Goal: Information Seeking & Learning: Learn about a topic

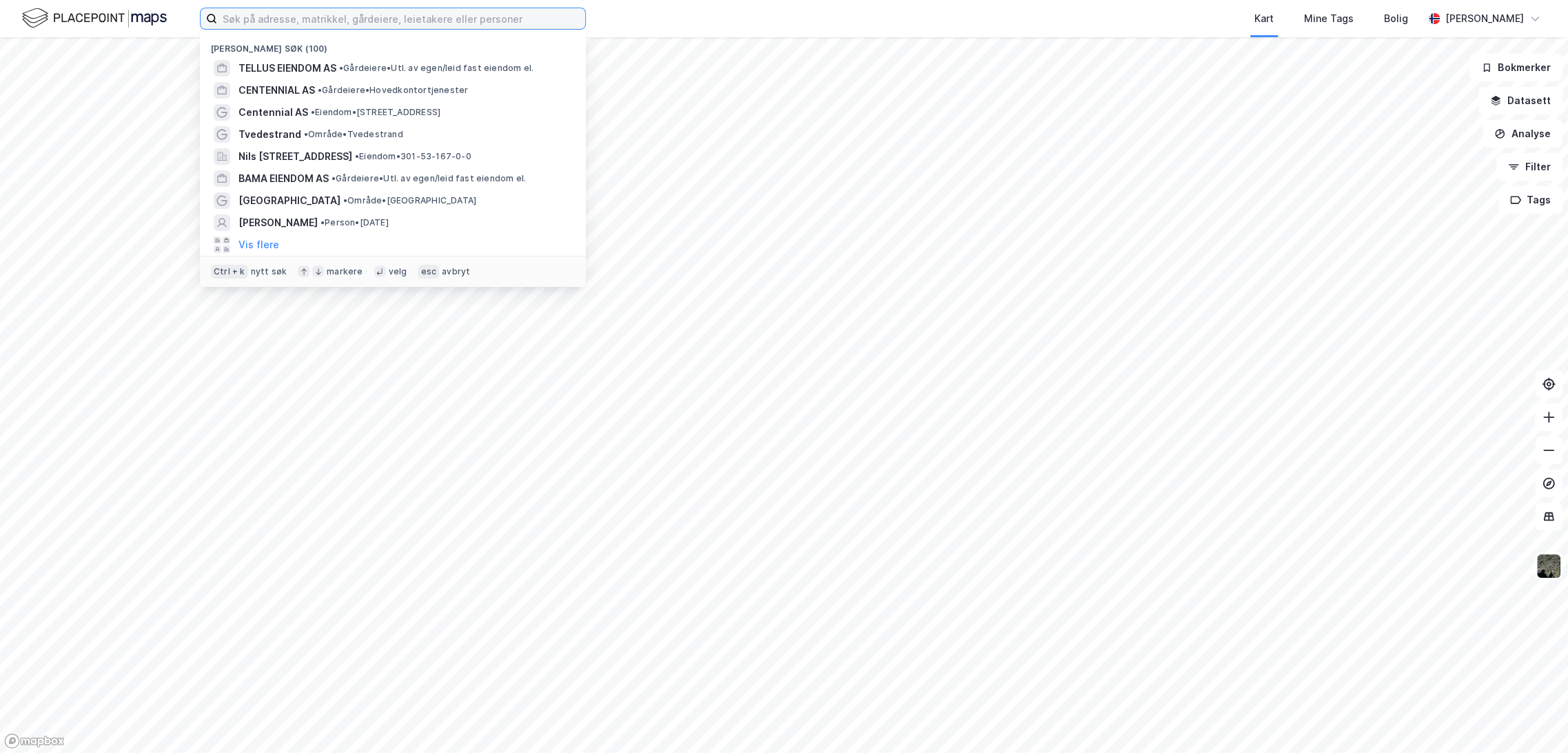
click at [258, 19] on input at bounding box center [401, 18] width 368 height 21
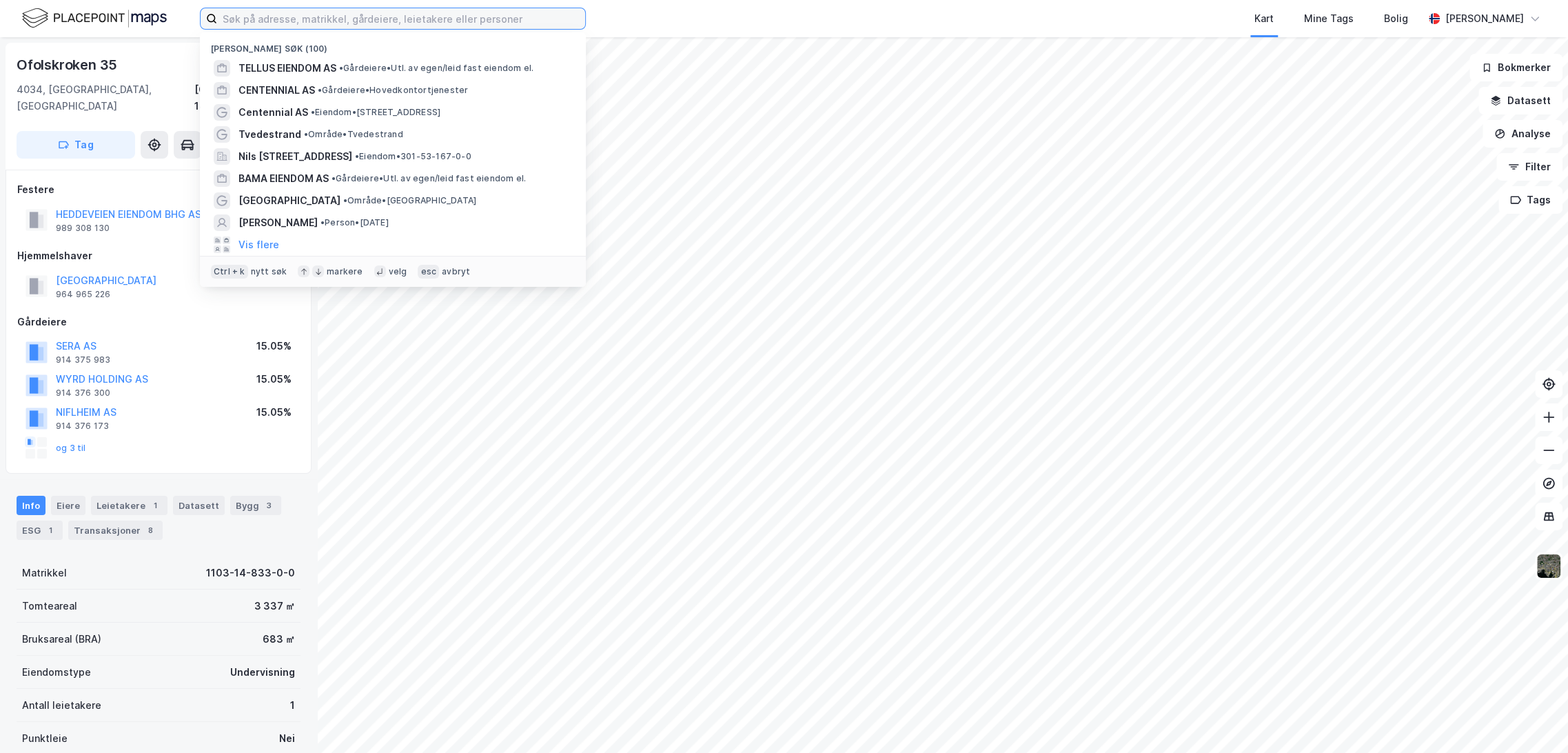
click at [307, 15] on input at bounding box center [401, 18] width 368 height 21
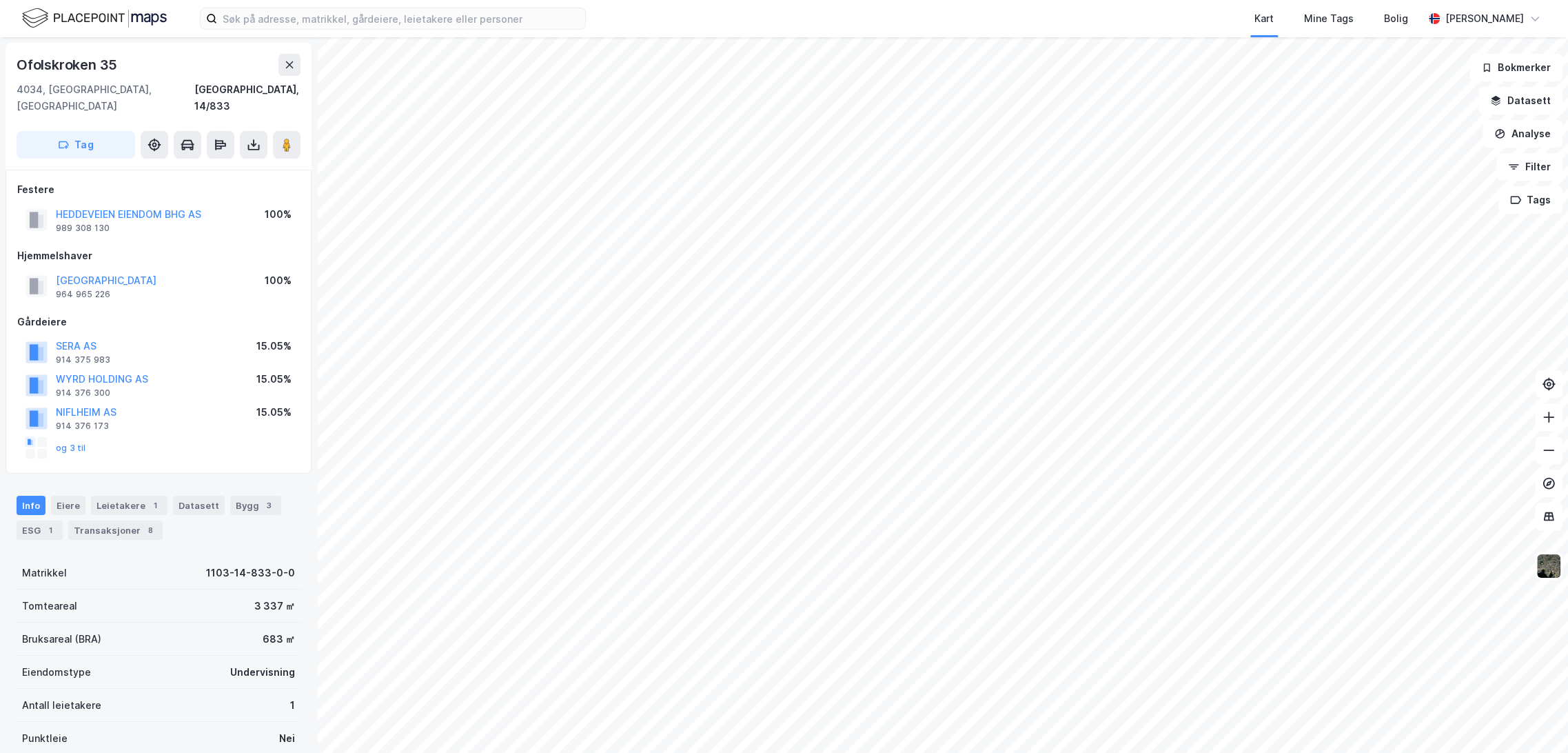
click at [621, 16] on div "Kart Mine Tags Bolig [PERSON_NAME]" at bounding box center [784, 18] width 1568 height 37
click at [355, 15] on input at bounding box center [401, 18] width 368 height 21
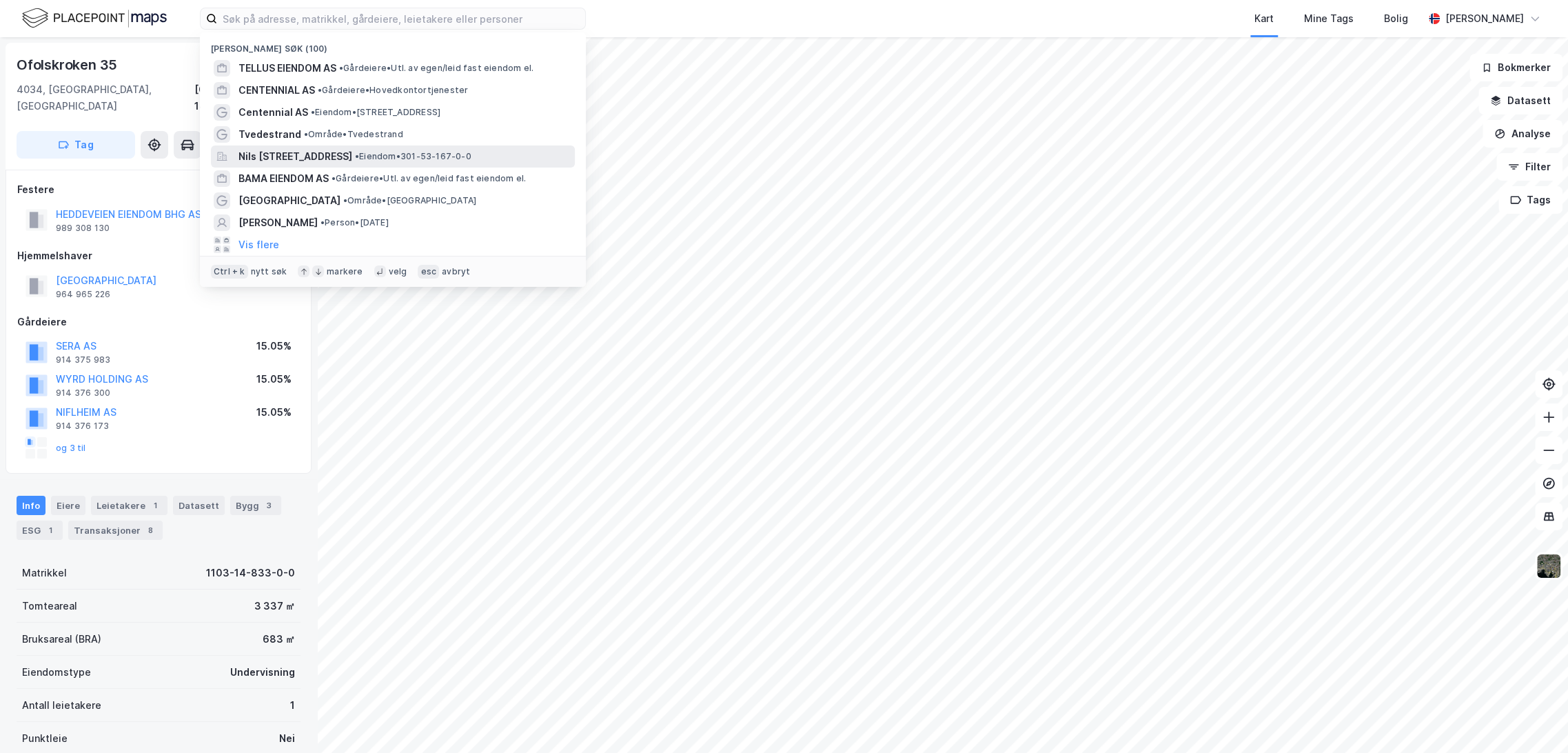
click at [352, 153] on span "Nils [STREET_ADDRESS]" at bounding box center [295, 156] width 114 height 16
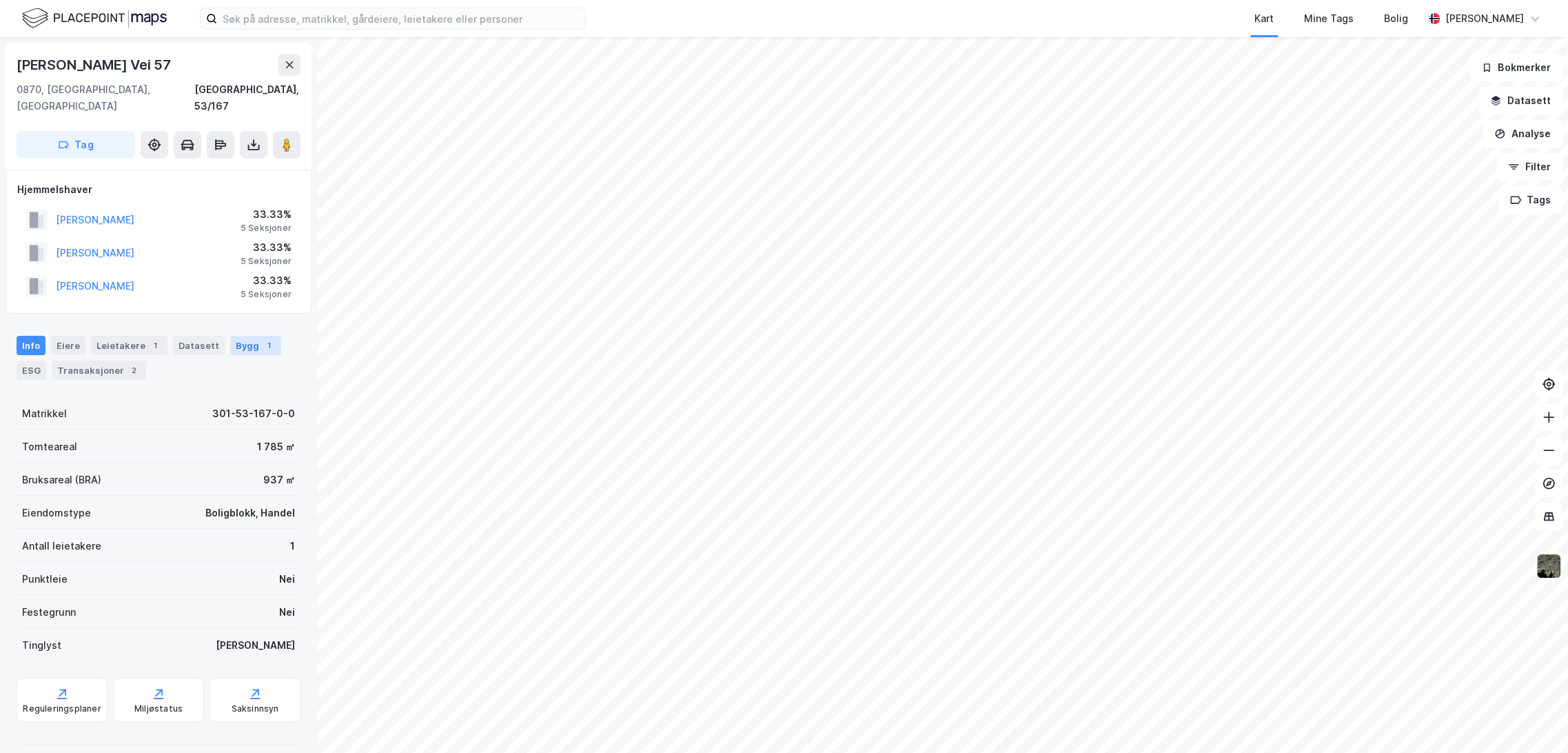
click at [243, 336] on div "Bygg 1" at bounding box center [256, 345] width 51 height 19
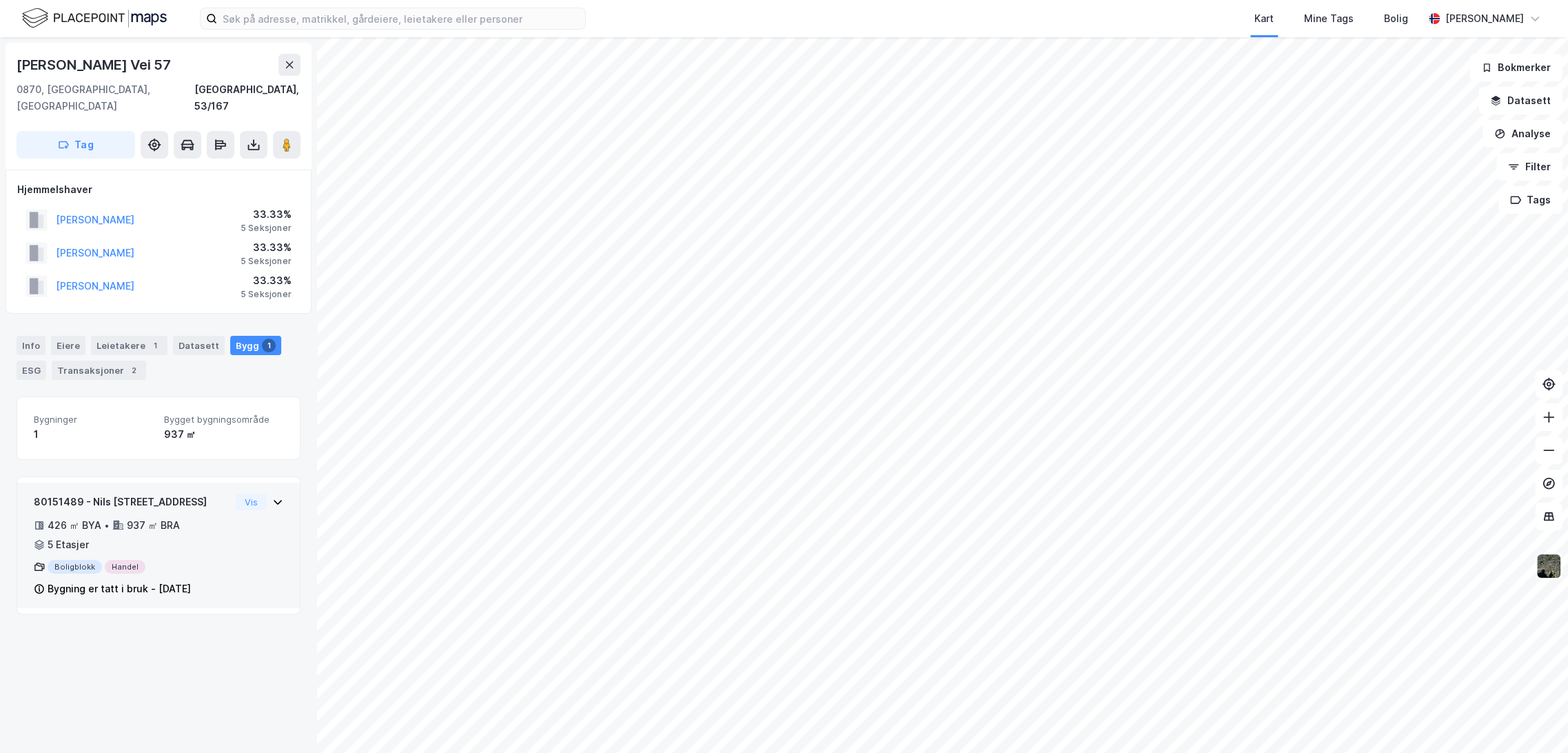
click at [224, 562] on div "80151489 - [PERSON_NAME] vei 57 426 ㎡ BYA • 937 ㎡ BRA • 5 Etasjer Boligblokk Ha…" at bounding box center [158, 551] width 249 height 115
click at [272, 497] on icon at bounding box center [277, 502] width 11 height 11
click at [33, 336] on div "Info" at bounding box center [31, 345] width 29 height 19
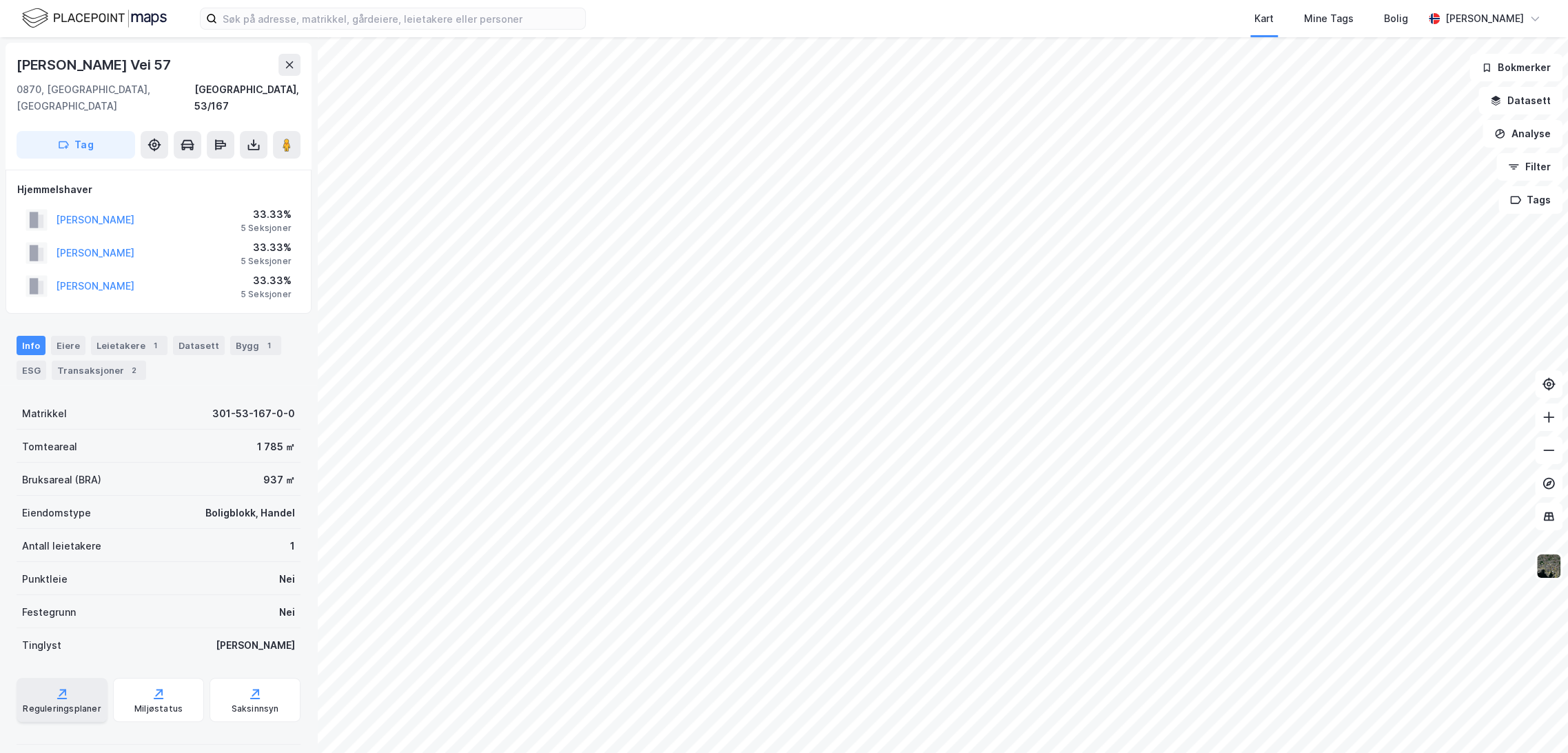
click at [53, 703] on div "Reguleringsplaner" at bounding box center [62, 708] width 78 height 11
drag, startPoint x: 15, startPoint y: 64, endPoint x: 196, endPoint y: 68, distance: 181.0
click at [196, 68] on div "Nils [STREET_ADDRESS]" at bounding box center [158, 105] width 306 height 126
copy div "[PERSON_NAME] Vei 57"
